Goal: Task Accomplishment & Management: Manage account settings

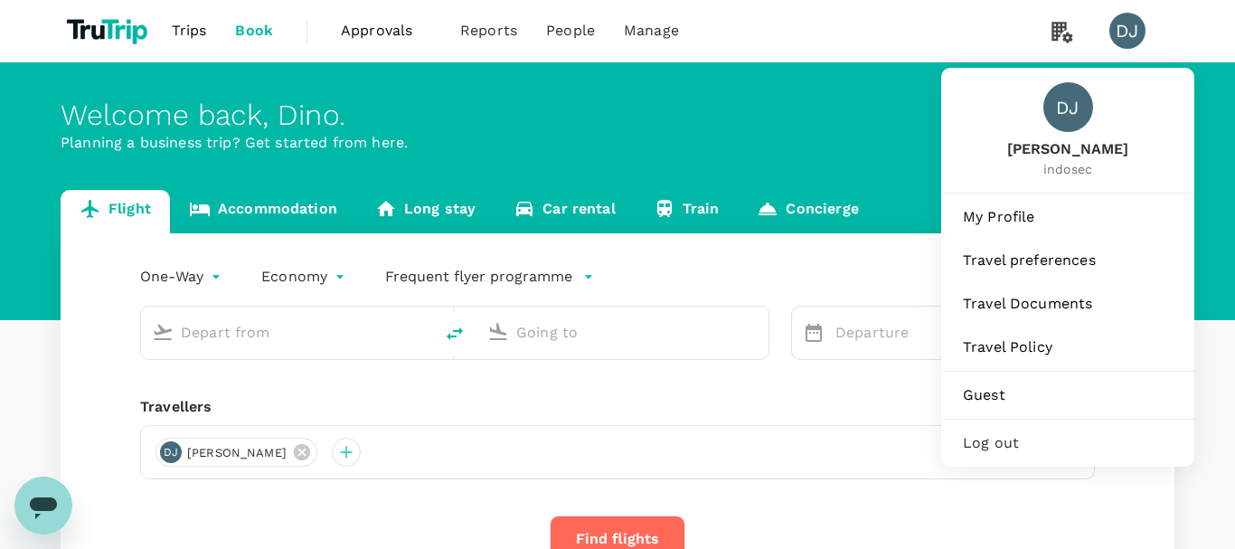
click at [996, 447] on span "Log out" at bounding box center [1068, 443] width 210 height 22
click at [1045, 227] on span "My Profile" at bounding box center [1068, 217] width 210 height 22
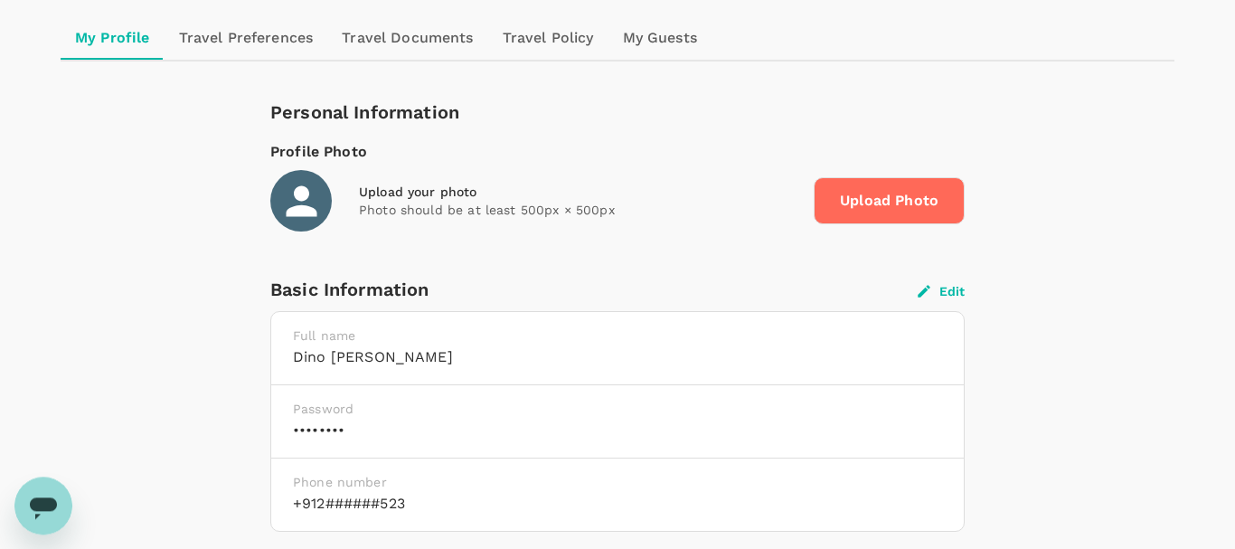
scroll to position [185, 0]
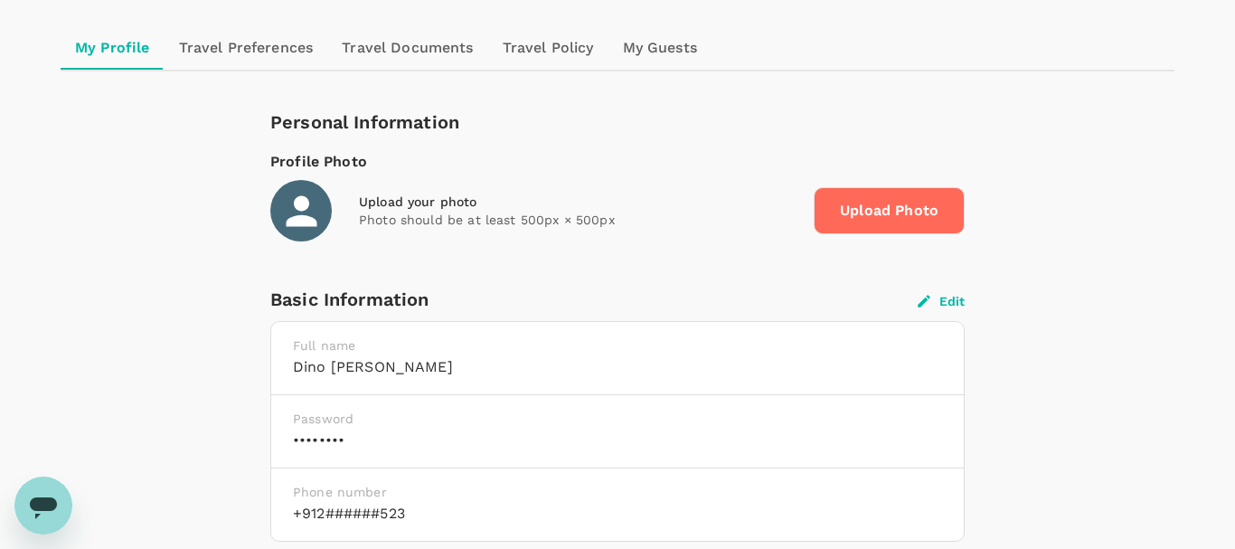
click at [957, 292] on div "Edit" at bounding box center [941, 299] width 47 height 19
click at [954, 300] on button "Edit" at bounding box center [941, 301] width 47 height 16
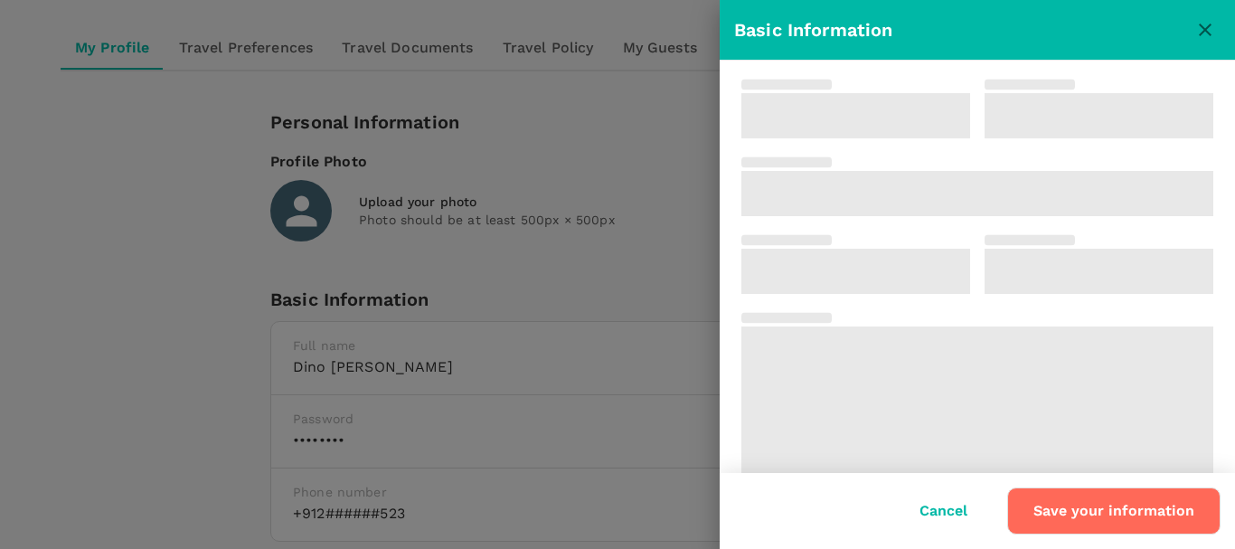
type input "Dino"
type input "[PERSON_NAME]"
type input "91"
type input "2252542523"
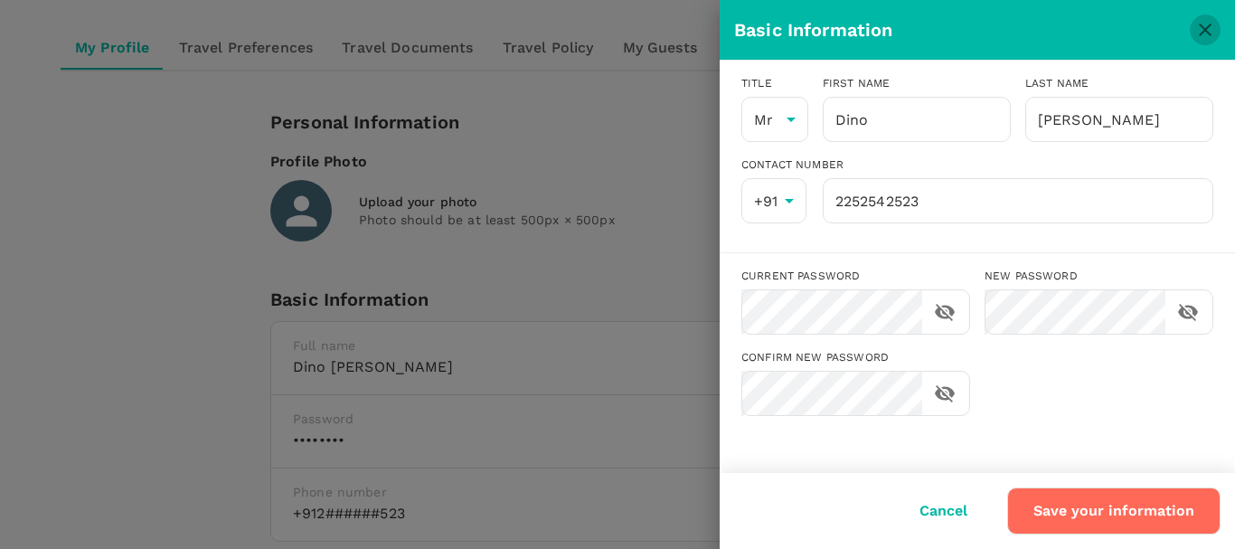
click at [1193, 26] on button "close" at bounding box center [1205, 29] width 31 height 31
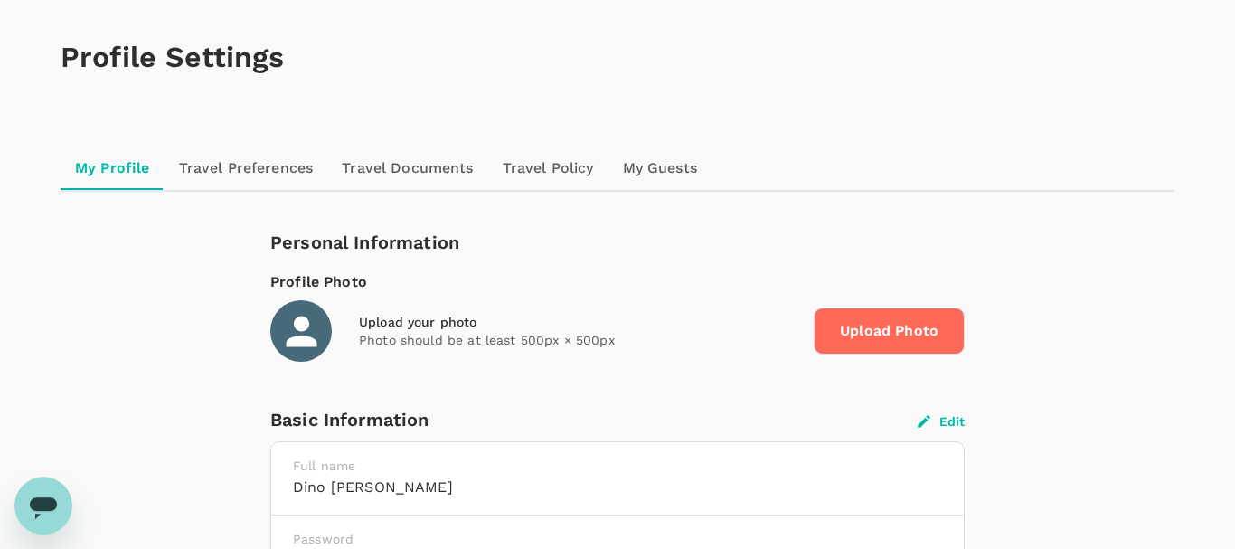
scroll to position [92, 0]
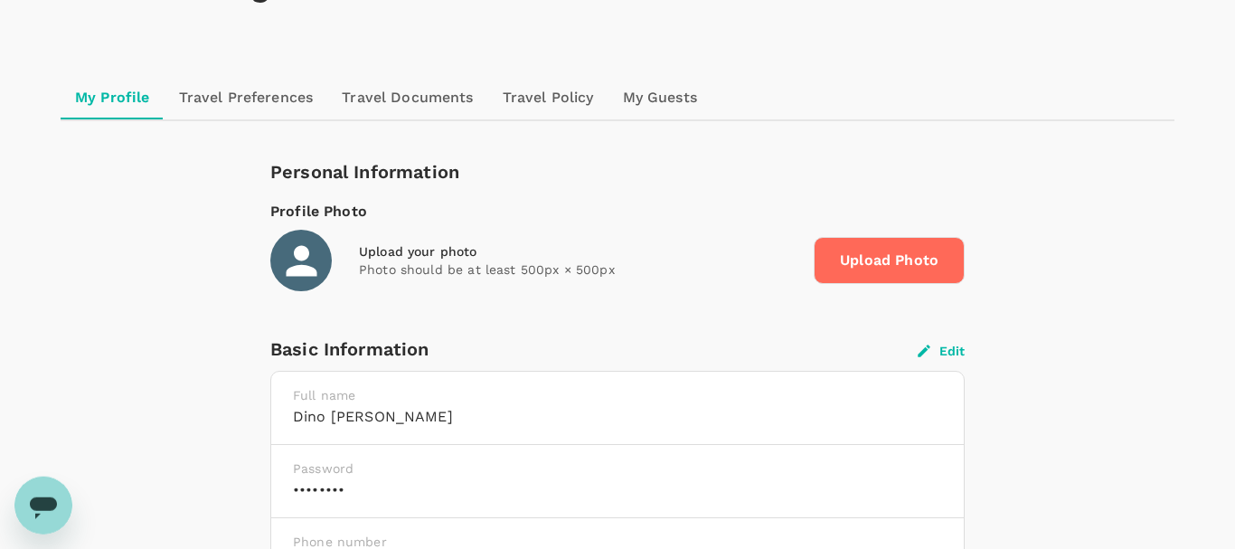
scroll to position [184, 0]
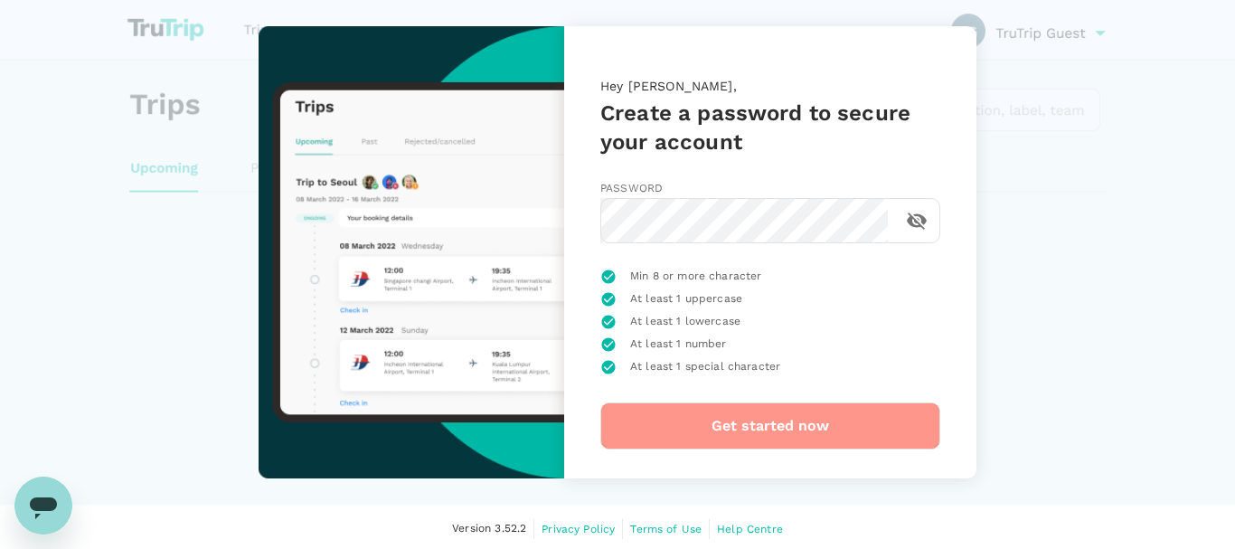
click at [761, 418] on button "Get started now" at bounding box center [770, 425] width 340 height 47
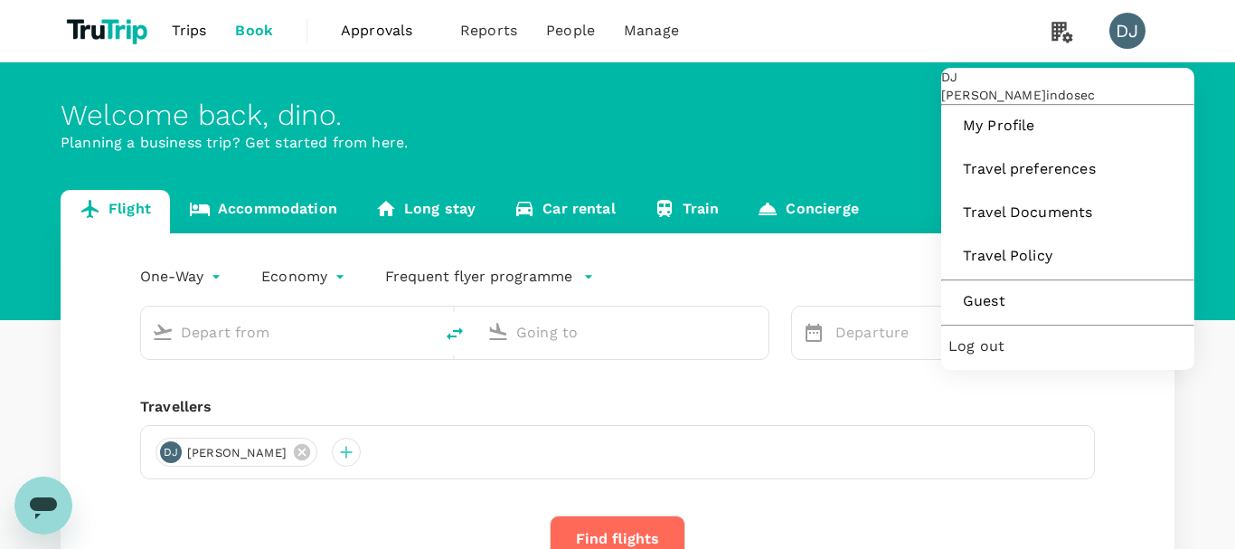
click at [1025, 366] on div "Log out" at bounding box center [1067, 346] width 239 height 40
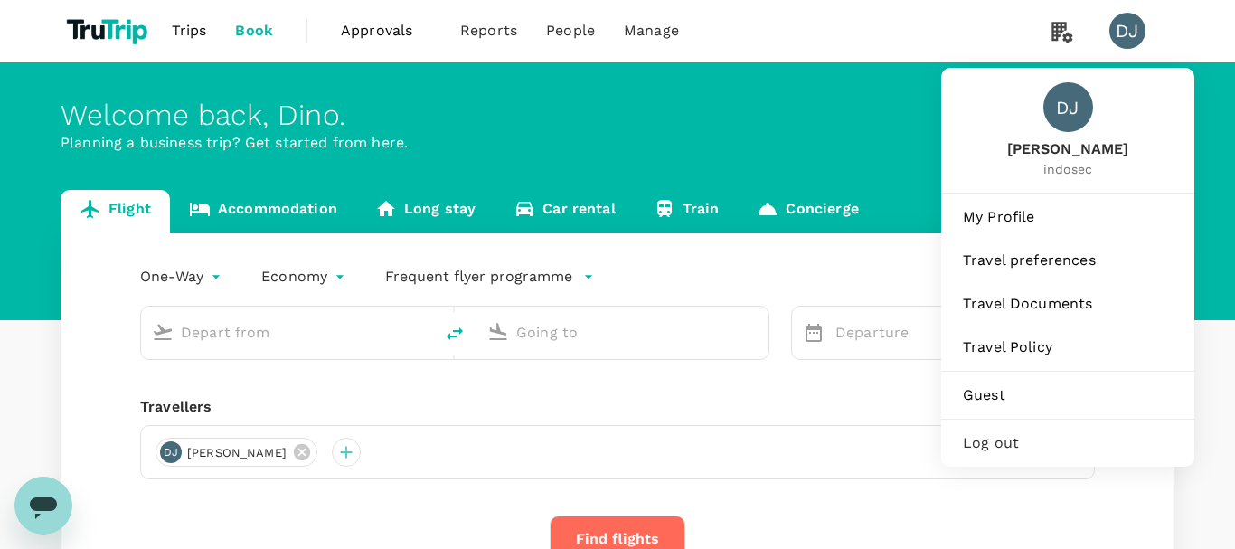
click at [1120, 33] on div "DJ" at bounding box center [1127, 31] width 36 height 36
click at [1008, 219] on span "My Profile" at bounding box center [1068, 217] width 210 height 22
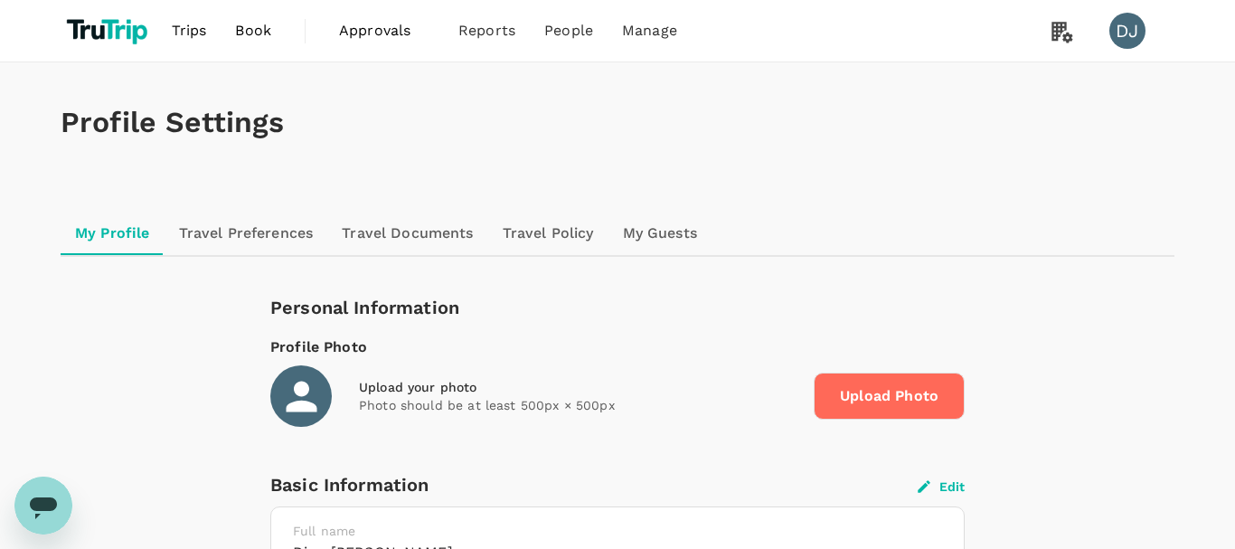
scroll to position [277, 0]
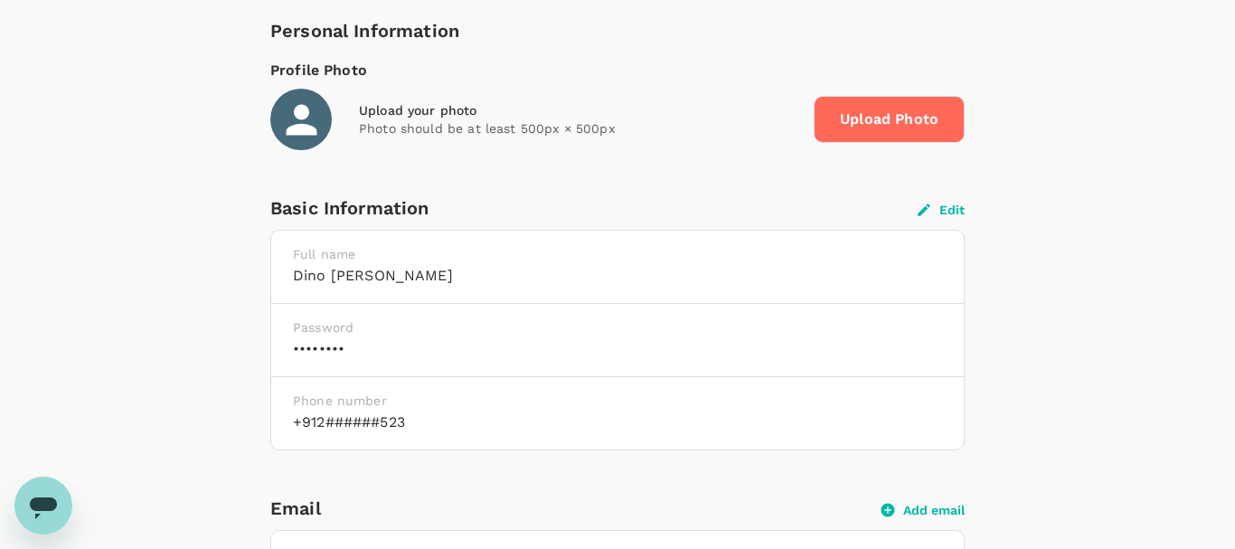
click at [938, 214] on button "Edit" at bounding box center [941, 210] width 47 height 16
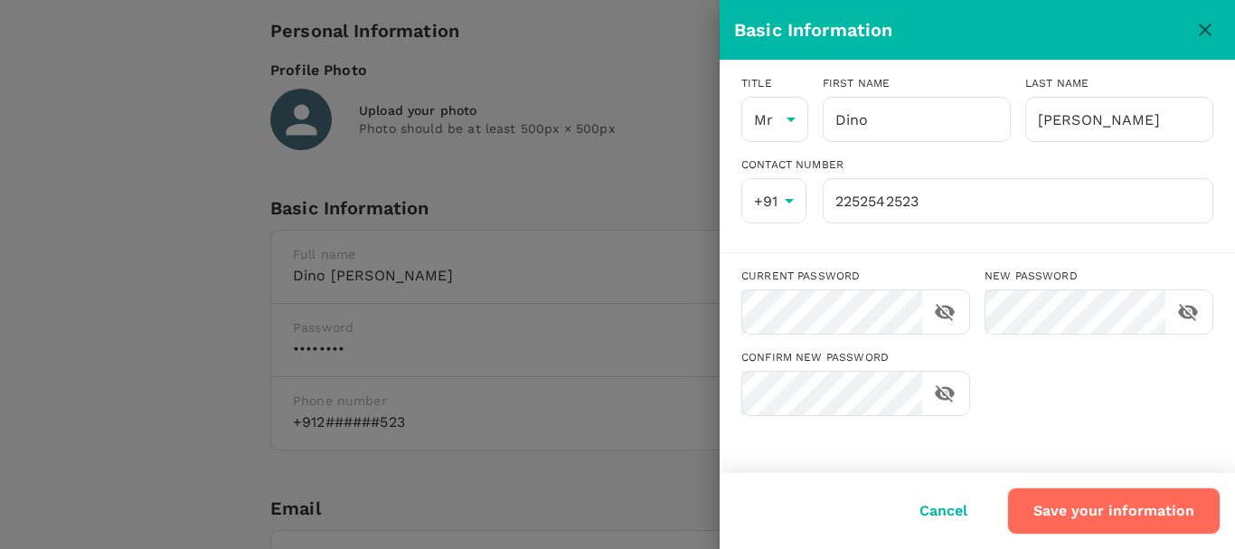
type input "Dino"
type input "[PERSON_NAME]"
type input "91"
type input "2252542523"
click at [806, 484] on div "Cancel Save your information" at bounding box center [970, 503] width 501 height 61
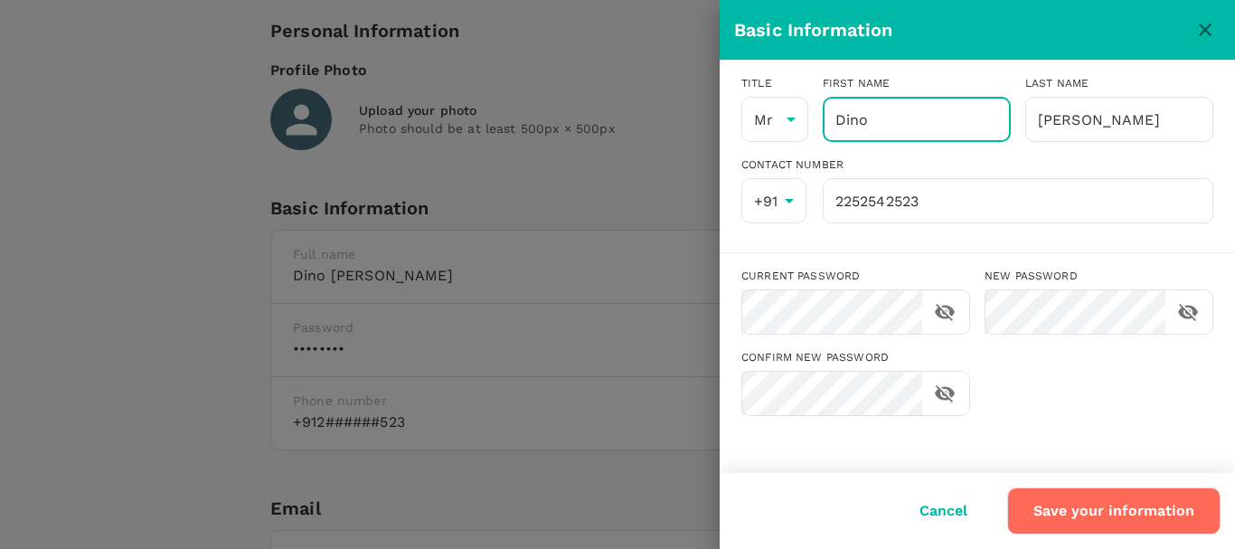
drag, startPoint x: 930, startPoint y: 120, endPoint x: 811, endPoint y: 120, distance: 119.3
click at [811, 120] on div "First name [PERSON_NAME] ​" at bounding box center [909, 101] width 203 height 81
drag, startPoint x: 881, startPoint y: 120, endPoint x: 824, endPoint y: 120, distance: 57.0
click at [824, 120] on input "Dino" at bounding box center [917, 119] width 188 height 45
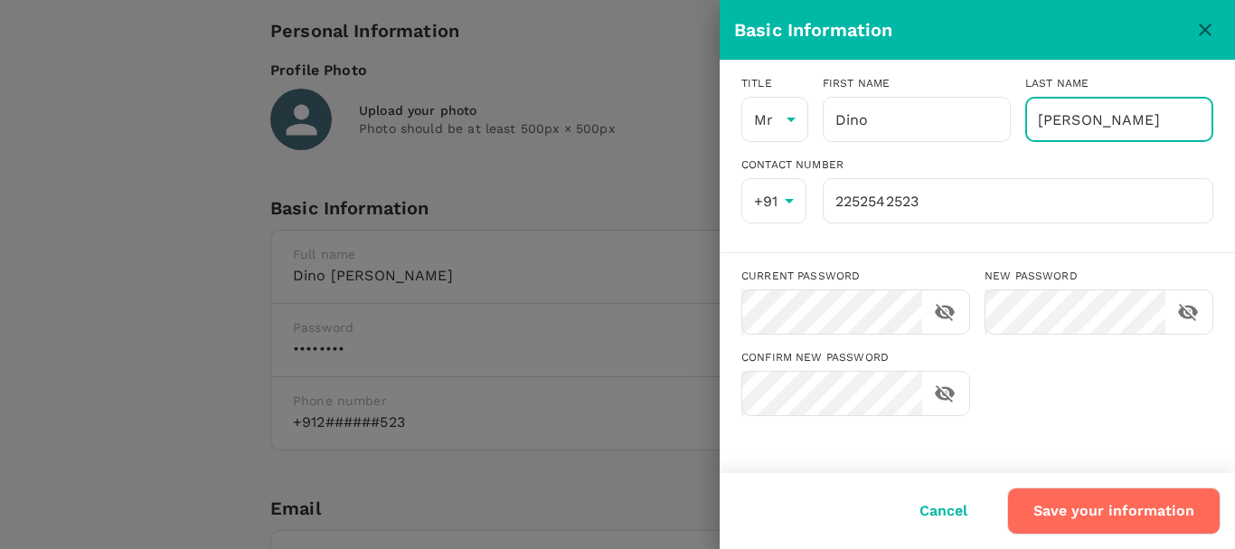
drag, startPoint x: 1104, startPoint y: 118, endPoint x: 1014, endPoint y: 122, distance: 89.6
click at [1025, 122] on input "[PERSON_NAME]" at bounding box center [1119, 119] width 188 height 45
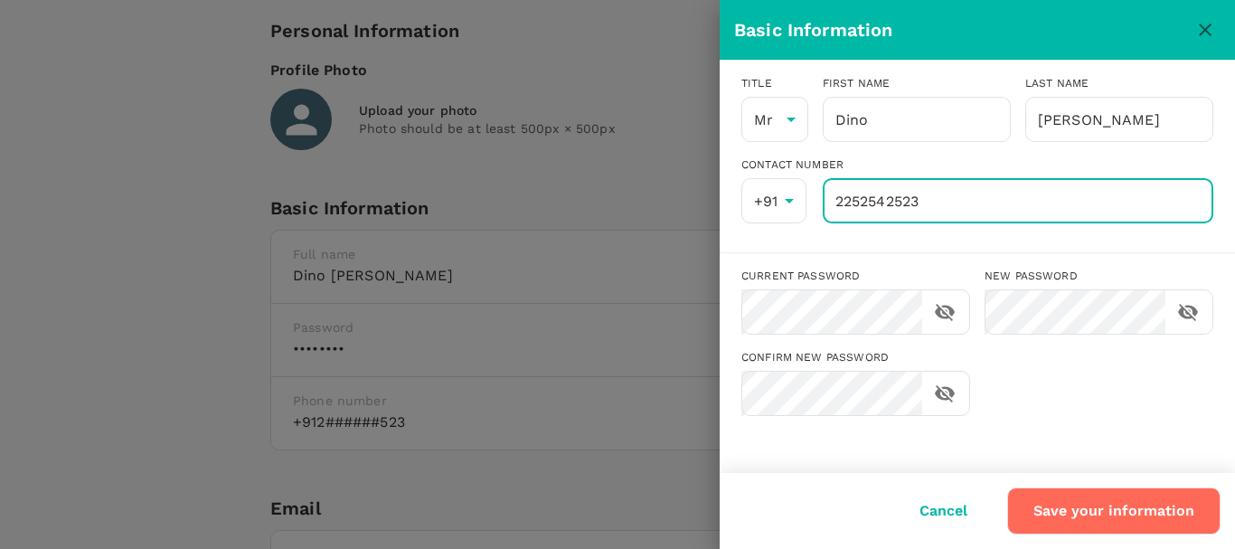
drag, startPoint x: 955, startPoint y: 197, endPoint x: 815, endPoint y: 201, distance: 140.2
click at [823, 201] on input "2252542523" at bounding box center [1018, 200] width 391 height 45
click at [939, 125] on input "Dino" at bounding box center [917, 119] width 188 height 45
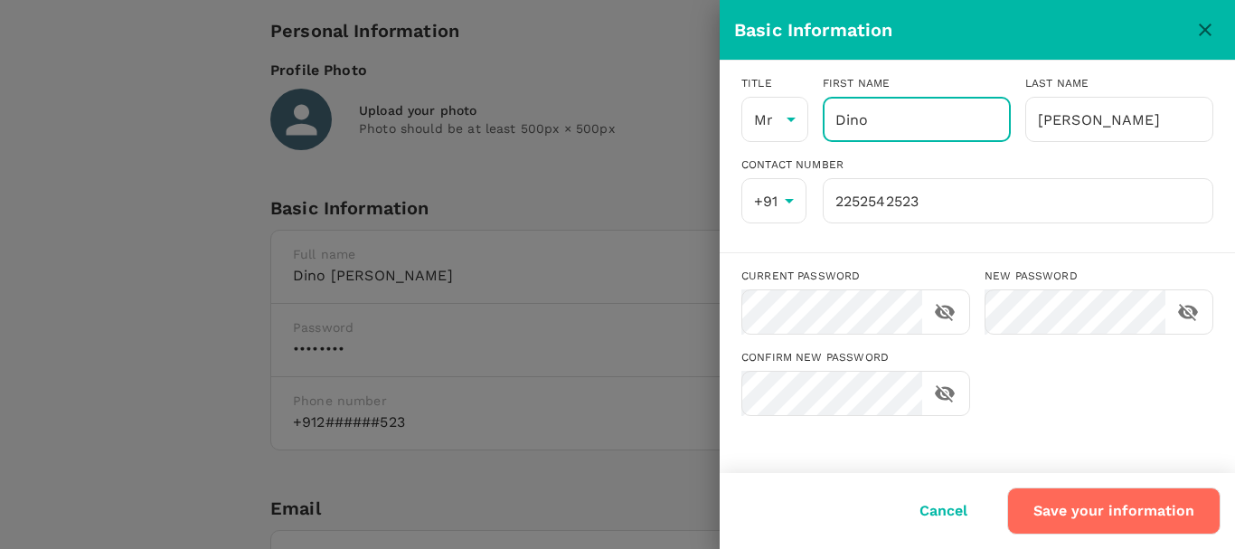
drag, startPoint x: 891, startPoint y: 123, endPoint x: 960, endPoint y: 122, distance: 69.6
click at [823, 122] on input "Dino" at bounding box center [917, 119] width 188 height 45
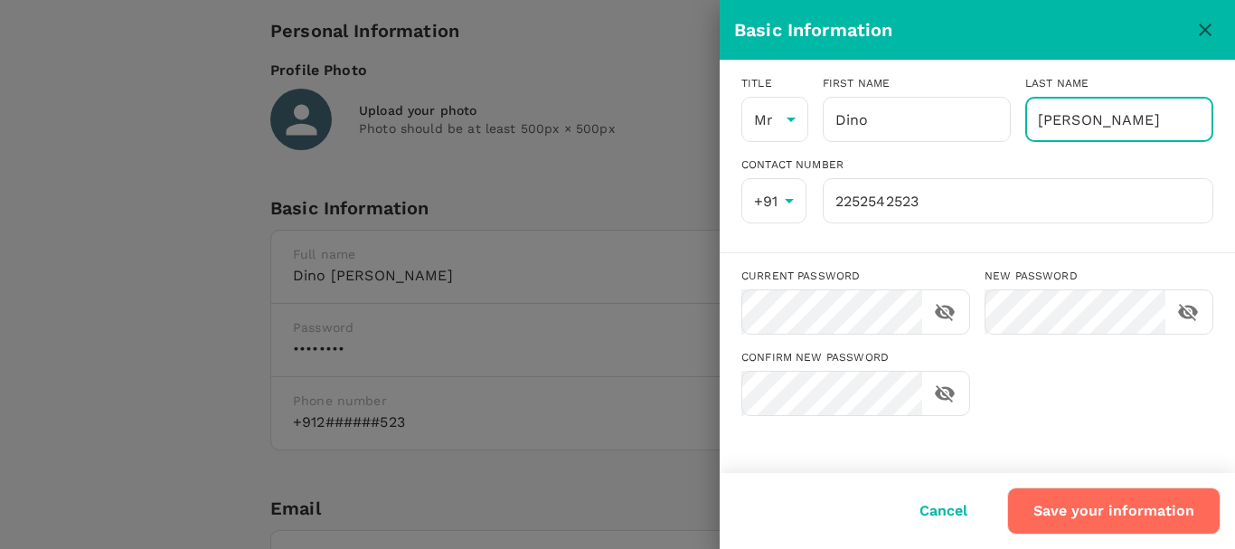
drag, startPoint x: 1105, startPoint y: 120, endPoint x: 1023, endPoint y: 130, distance: 82.9
click at [1025, 130] on input "[PERSON_NAME]" at bounding box center [1119, 119] width 188 height 45
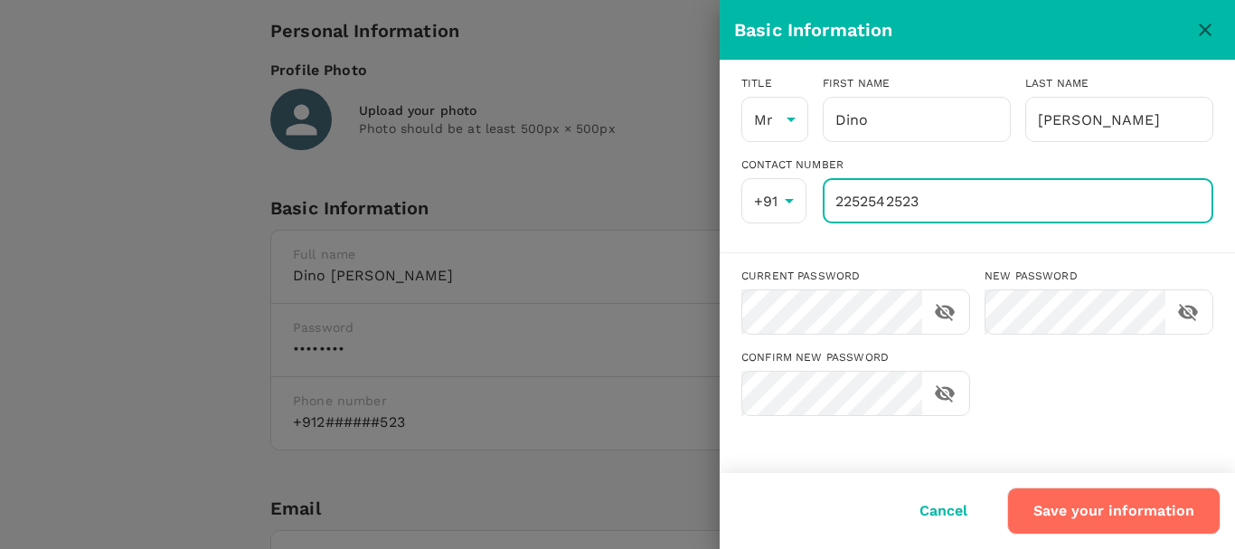
drag, startPoint x: 996, startPoint y: 198, endPoint x: 796, endPoint y: 200, distance: 200.7
click at [823, 200] on input "2252542523" at bounding box center [1018, 200] width 391 height 45
click at [961, 192] on input "2252542523" at bounding box center [1018, 200] width 391 height 45
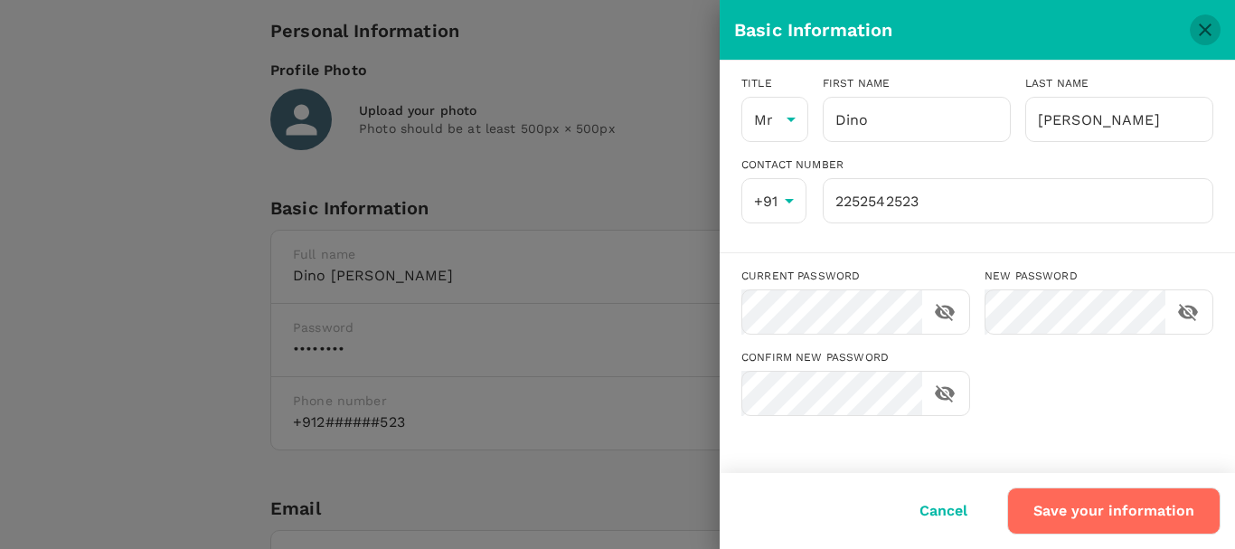
click at [1206, 20] on icon "close" at bounding box center [1205, 30] width 22 height 22
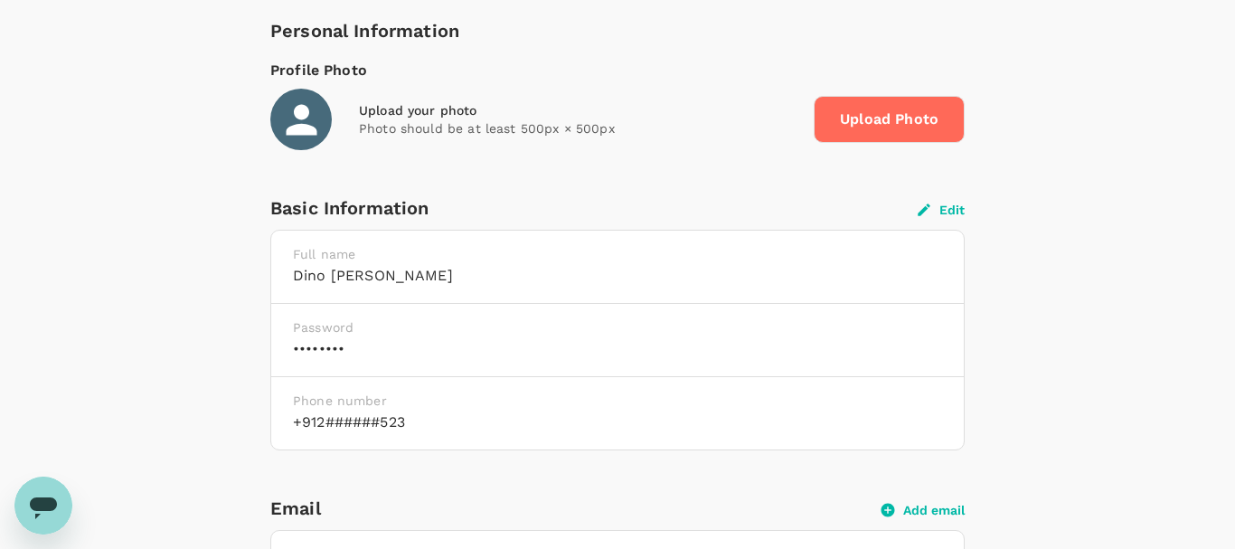
scroll to position [0, 0]
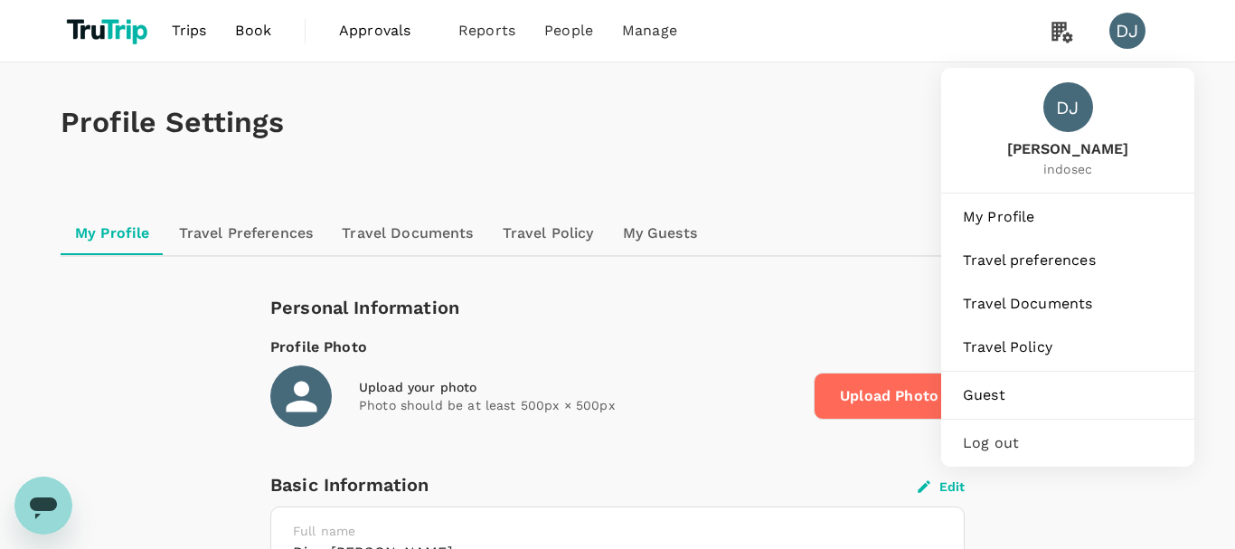
click at [1120, 30] on div "DJ" at bounding box center [1127, 31] width 36 height 36
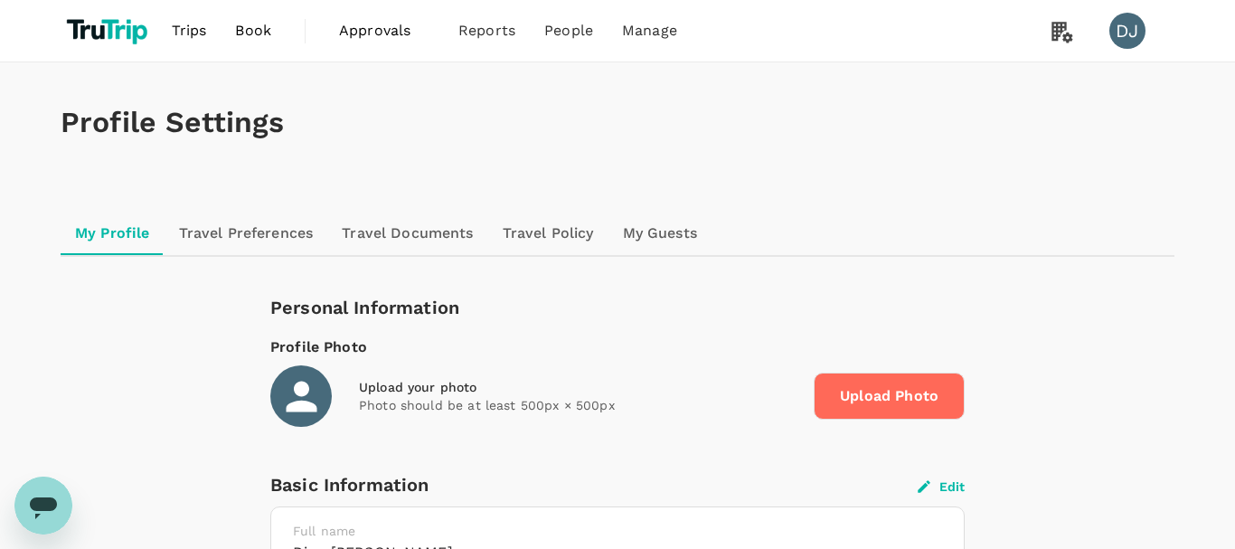
click at [272, 244] on link "Travel Preferences" at bounding box center [247, 233] width 164 height 43
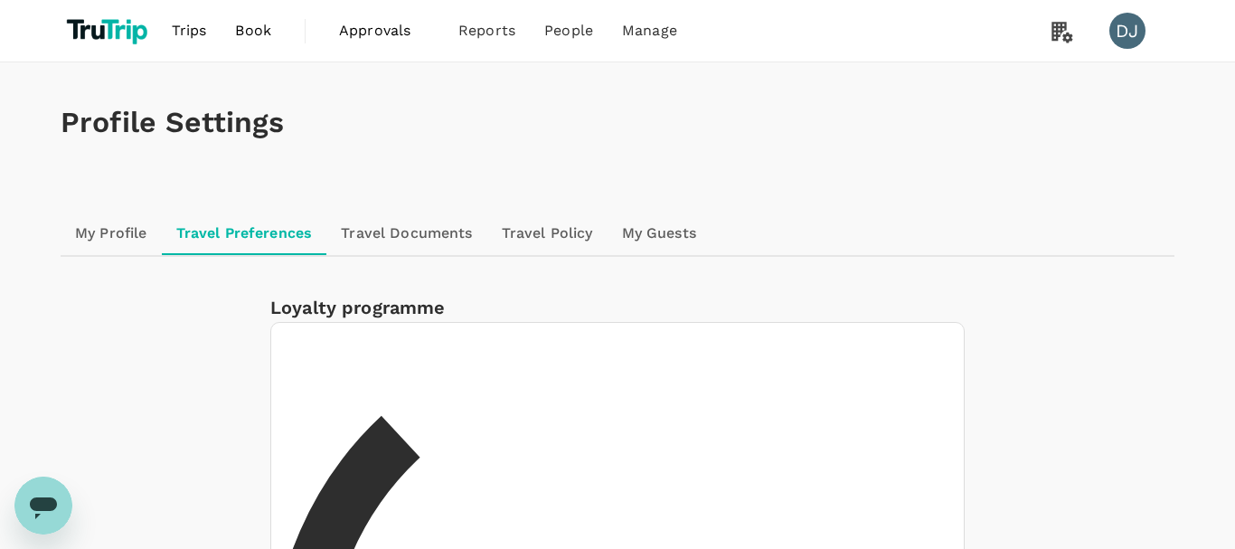
click at [125, 231] on link "My Profile" at bounding box center [111, 233] width 101 height 43
